Goal: Task Accomplishment & Management: Manage account settings

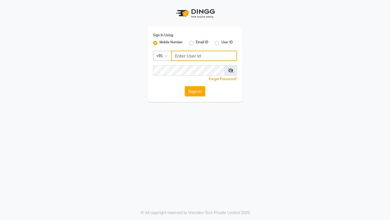
click at [195, 55] on input "Username" at bounding box center [204, 56] width 66 height 10
type input "7014415988"
click at [185, 86] on button "Sign In" at bounding box center [195, 91] width 21 height 10
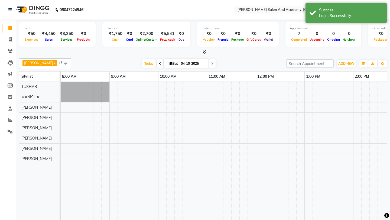
select select "en"
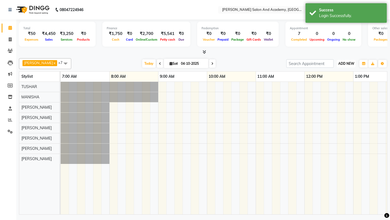
click at [351, 65] on span "ADD NEW" at bounding box center [346, 63] width 16 height 4
click at [335, 91] on link "Add Expense" at bounding box center [333, 87] width 43 height 7
select select "1"
select select "5474"
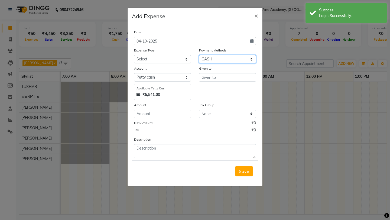
click at [218, 58] on select "Select Pine Labs Wallet CASH PhonePe CARD UPI ONLINE" at bounding box center [227, 59] width 57 height 8
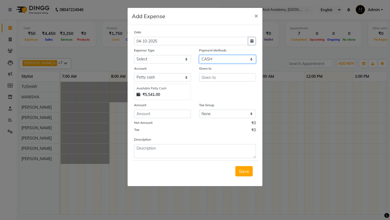
select select "7"
select select "5475"
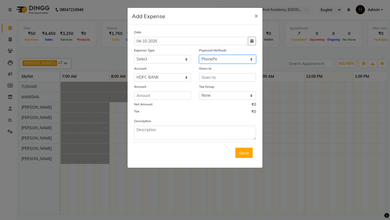
click at [224, 60] on select "Select Pine Labs Wallet CASH PhonePe CARD UPI ONLINE" at bounding box center [227, 59] width 57 height 8
select select "8"
click at [148, 59] on select "Select Advance Salary Car maintenance Client Snacks Clinical charges Equipment …" at bounding box center [162, 59] width 57 height 8
click at [257, 15] on span "×" at bounding box center [256, 15] width 4 height 8
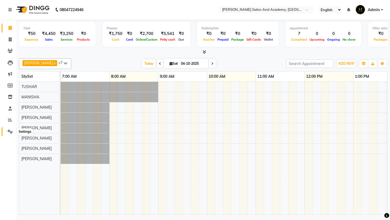
click at [10, 131] on icon at bounding box center [10, 131] width 5 height 4
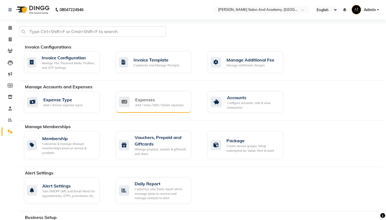
click at [146, 105] on div "Add / View / Edit / Delete expenses" at bounding box center [159, 105] width 48 height 5
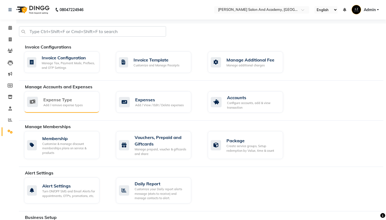
click at [80, 104] on div "Add / remove expense types" at bounding box center [62, 105] width 39 height 5
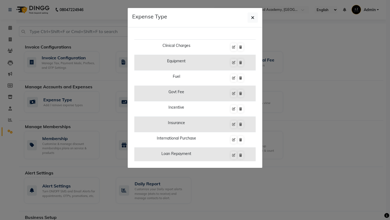
scroll to position [76, 0]
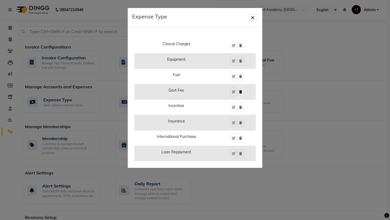
click at [238, 91] on button at bounding box center [241, 92] width 6 height 8
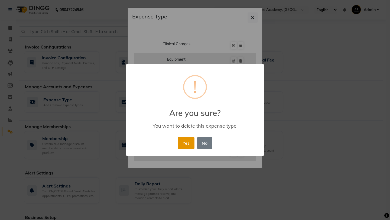
click at [187, 140] on button "Yes" at bounding box center [186, 143] width 17 height 12
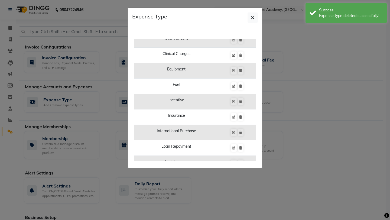
scroll to position [74, 0]
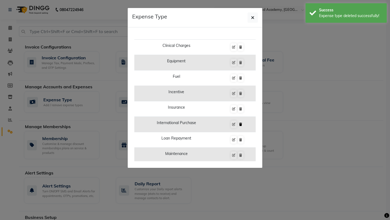
click at [239, 124] on icon at bounding box center [240, 124] width 3 height 3
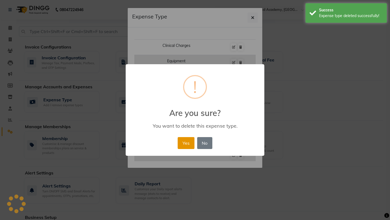
click at [184, 141] on button "Yes" at bounding box center [186, 143] width 17 height 12
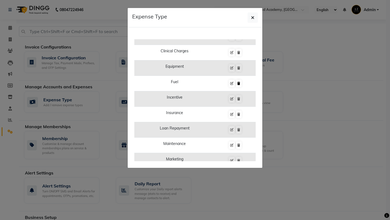
scroll to position [0, 0]
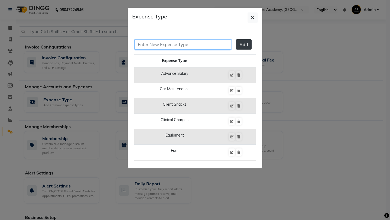
click at [204, 46] on input "text" at bounding box center [182, 44] width 97 height 10
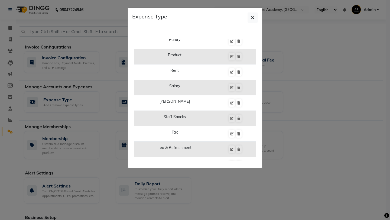
scroll to position [250, 0]
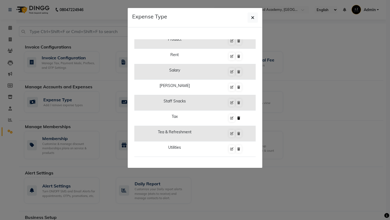
click at [237, 119] on icon at bounding box center [238, 117] width 3 height 3
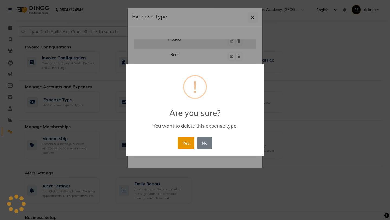
click at [186, 142] on button "Yes" at bounding box center [186, 143] width 17 height 12
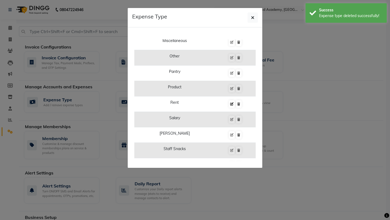
scroll to position [188, 0]
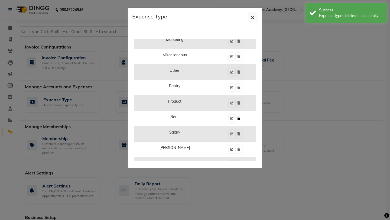
click at [237, 118] on icon at bounding box center [238, 118] width 3 height 3
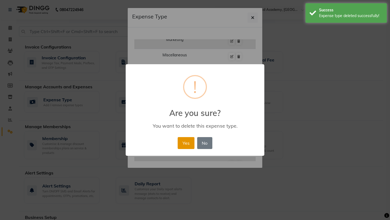
click at [186, 142] on button "Yes" at bounding box center [186, 143] width 17 height 12
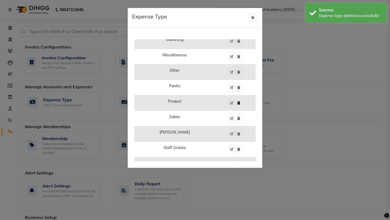
click at [237, 104] on icon at bounding box center [238, 102] width 3 height 3
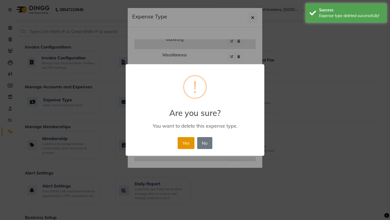
click at [183, 144] on button "Yes" at bounding box center [186, 143] width 17 height 12
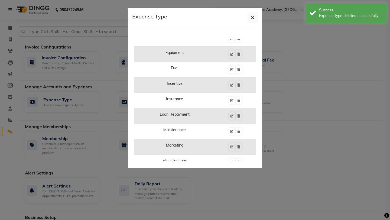
scroll to position [0, 0]
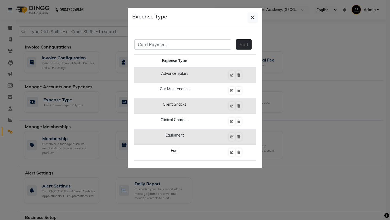
click at [239, 44] on span "Add" at bounding box center [243, 44] width 9 height 5
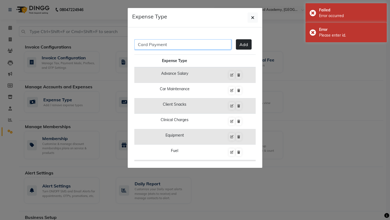
click at [217, 44] on input "Card Payment" at bounding box center [182, 44] width 97 height 10
type input "C"
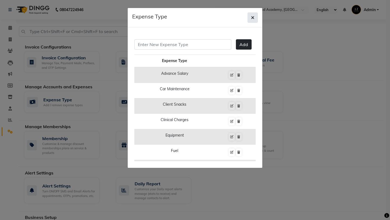
click at [255, 16] on button "button" at bounding box center [252, 17] width 10 height 10
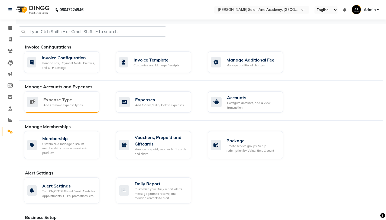
click at [49, 102] on div "Expense Type" at bounding box center [62, 99] width 39 height 6
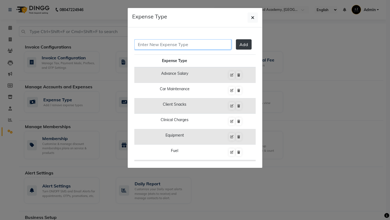
click at [187, 41] on input "text" at bounding box center [182, 44] width 97 height 10
type input "CARD PAYMENT"
click at [239, 44] on span "Add" at bounding box center [243, 44] width 9 height 5
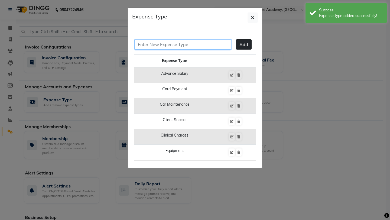
click at [184, 46] on input "text" at bounding box center [182, 44] width 97 height 10
type input "MUTUAL FUNDS"
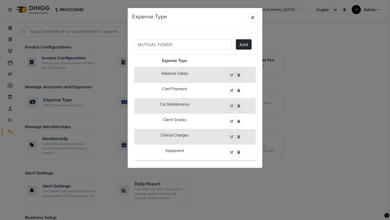
click at [244, 48] on button "Add" at bounding box center [244, 44] width 16 height 10
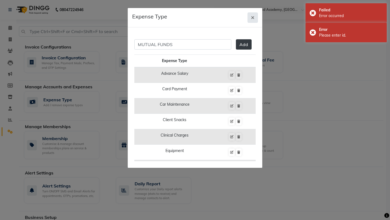
click at [254, 19] on icon "button" at bounding box center [252, 17] width 3 height 4
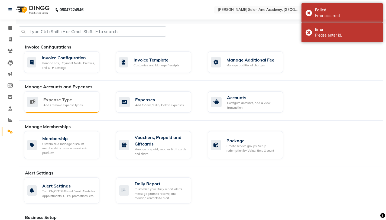
click at [67, 106] on div "Add / remove expense types" at bounding box center [62, 105] width 39 height 5
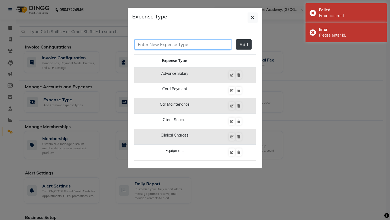
click at [196, 49] on input "text" at bounding box center [182, 44] width 97 height 10
type input "MUTUAL FUNDS"
click at [242, 45] on span "Add" at bounding box center [243, 44] width 9 height 5
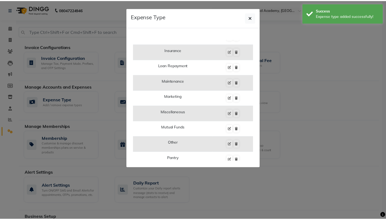
scroll to position [142, 0]
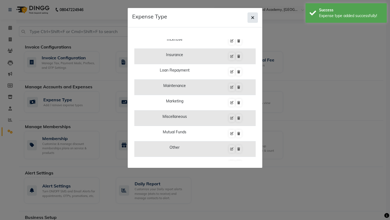
click at [250, 19] on button "button" at bounding box center [252, 17] width 10 height 10
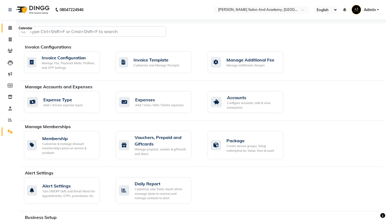
click at [12, 29] on span at bounding box center [9, 28] width 9 height 6
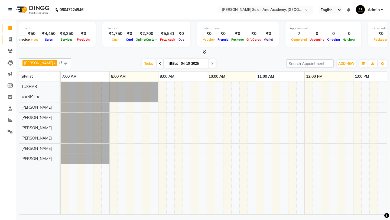
click at [12, 38] on span at bounding box center [9, 40] width 9 height 6
select select "service"
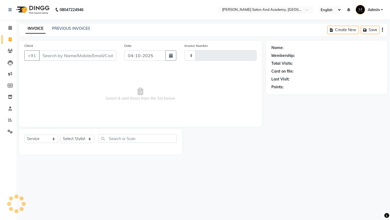
type input "0821"
select select "6453"
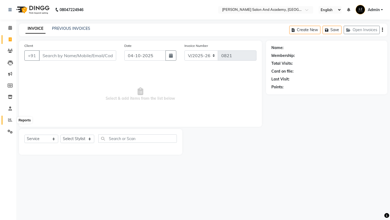
click at [12, 122] on span at bounding box center [9, 120] width 9 height 6
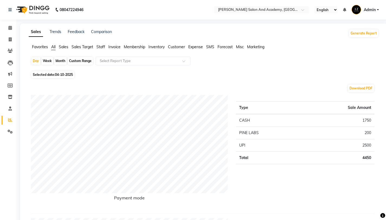
click at [83, 63] on div "Custom Range" at bounding box center [80, 61] width 25 height 8
click at [64, 74] on span "04-10-2025" at bounding box center [64, 75] width 18 height 4
select select "10"
select select "2025"
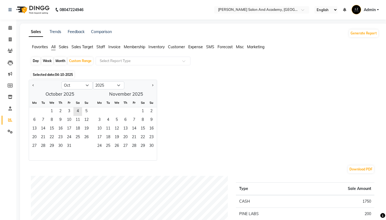
click at [71, 86] on select "Jan Feb Mar Apr May Jun [DATE] Aug Sep Oct Nov Dec" at bounding box center [76, 85] width 31 height 8
click at [53, 112] on span "1" at bounding box center [51, 111] width 9 height 9
click at [86, 88] on select "Jan Feb Mar Apr May Jun [DATE] Aug Sep Oct Nov Dec" at bounding box center [76, 85] width 31 height 8
click at [50, 113] on span "1" at bounding box center [51, 111] width 9 height 9
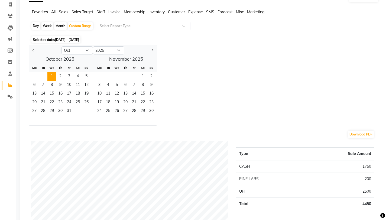
scroll to position [25, 0]
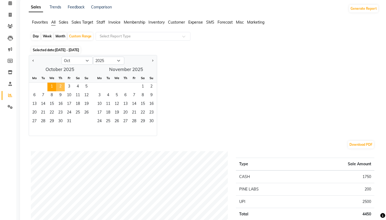
click at [60, 87] on span "2" at bounding box center [60, 87] width 9 height 9
click at [91, 60] on select "Jan Feb Mar Apr May Jun [DATE] Aug Sep Oct Nov Dec" at bounding box center [76, 61] width 31 height 8
click at [54, 87] on span "1" at bounding box center [51, 87] width 9 height 9
click at [84, 59] on select "Jan Feb Mar Apr May Jun [DATE] Aug Sep Oct Nov Dec" at bounding box center [76, 61] width 31 height 8
select select "9"
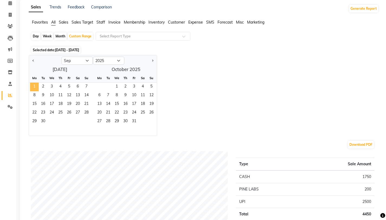
click at [36, 88] on span "1" at bounding box center [34, 87] width 9 height 9
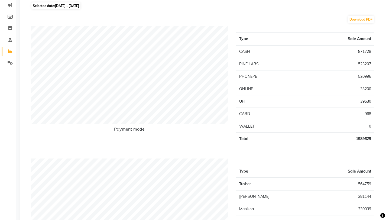
scroll to position [0, 0]
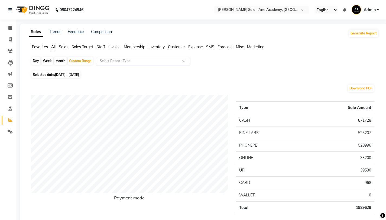
click at [136, 62] on input "text" at bounding box center [138, 60] width 78 height 5
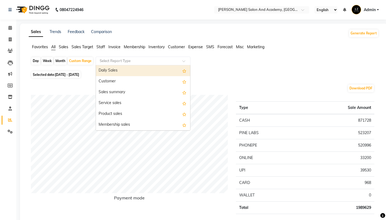
click at [136, 62] on input "text" at bounding box center [138, 60] width 78 height 5
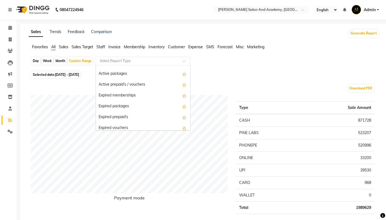
scroll to position [551, 0]
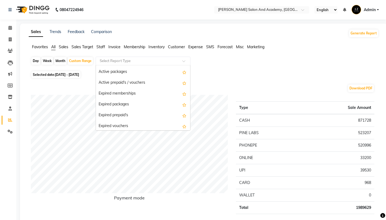
click at [196, 47] on span "Expense" at bounding box center [195, 46] width 15 height 5
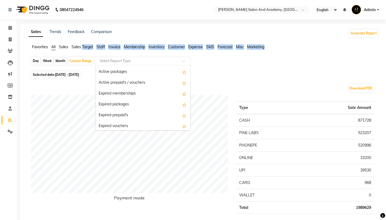
click at [196, 47] on span "Expense" at bounding box center [195, 46] width 15 height 5
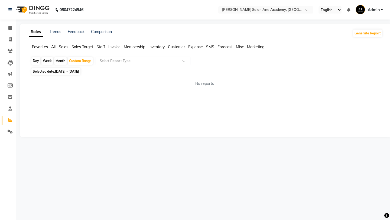
click at [197, 47] on span "Expense" at bounding box center [195, 46] width 15 height 5
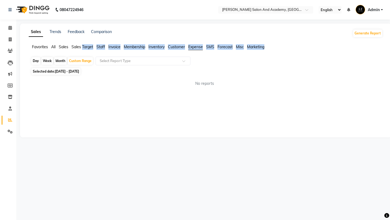
click at [197, 47] on span "Expense" at bounding box center [195, 46] width 15 height 5
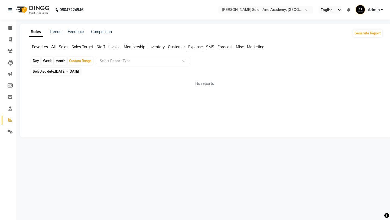
click at [194, 48] on span "Expense" at bounding box center [195, 46] width 15 height 5
click at [70, 61] on div "Custom Range" at bounding box center [80, 61] width 25 height 8
select select "2025"
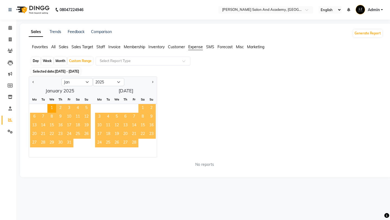
click at [131, 61] on input "text" at bounding box center [138, 60] width 78 height 5
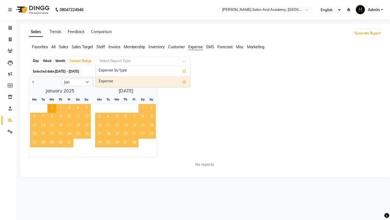
click at [129, 80] on div "Expense" at bounding box center [143, 81] width 94 height 11
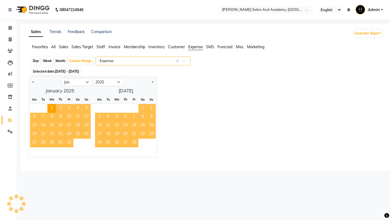
select select "filtered_report"
select select "pdf"
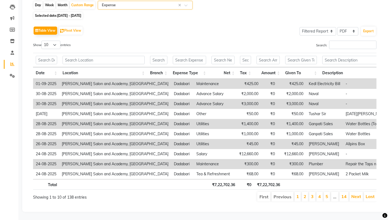
scroll to position [0, 0]
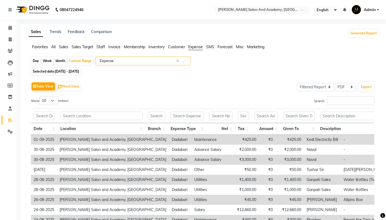
click at [377, 9] on link "Admin" at bounding box center [364, 9] width 27 height 9
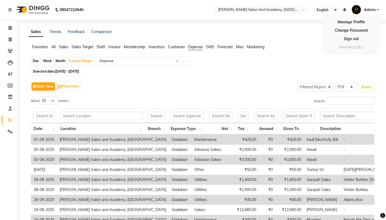
click at [285, 71] on div "Selected date: [DATE] - [DATE]" at bounding box center [204, 71] width 347 height 6
click at [11, 36] on link "Invoice" at bounding box center [8, 39] width 13 height 9
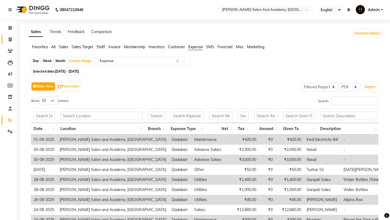
select select "service"
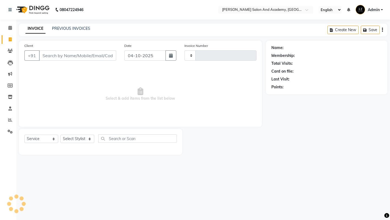
click at [11, 36] on link "Invoice" at bounding box center [8, 39] width 13 height 9
select select "service"
type input "0822"
select select "6453"
